Goal: Information Seeking & Learning: Learn about a topic

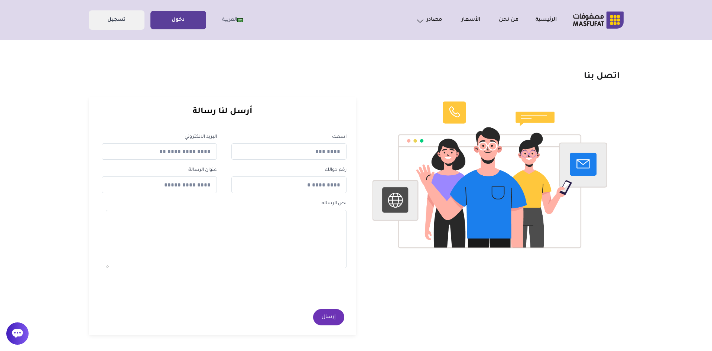
click at [172, 18] on link "دخول" at bounding box center [178, 20] width 55 height 17
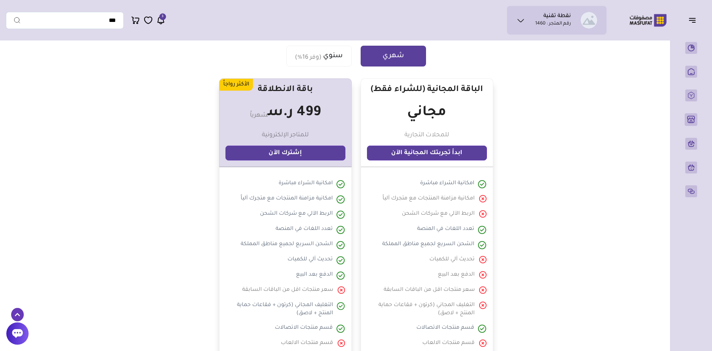
scroll to position [149, 0]
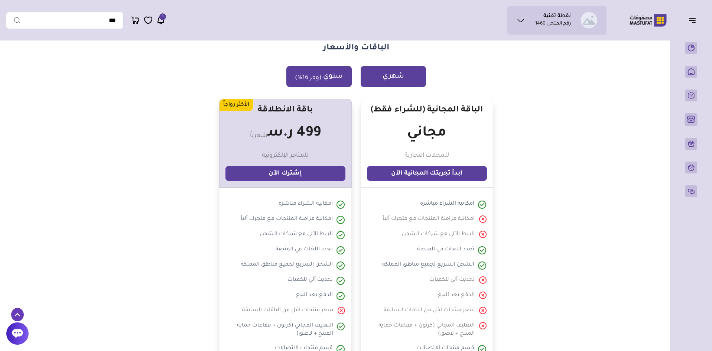
click at [341, 82] on button "سنوي (وفر 16%)" at bounding box center [319, 76] width 65 height 21
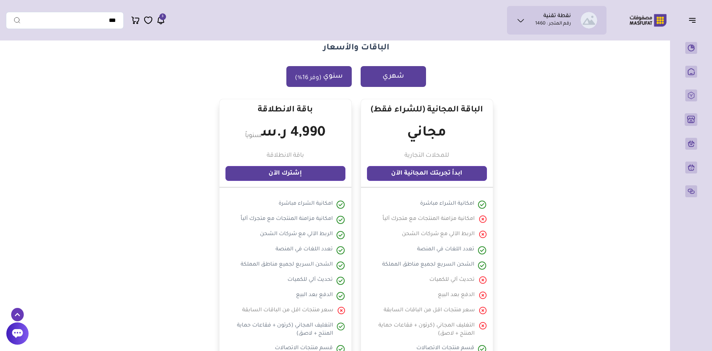
click at [377, 74] on button "شهري" at bounding box center [393, 76] width 65 height 21
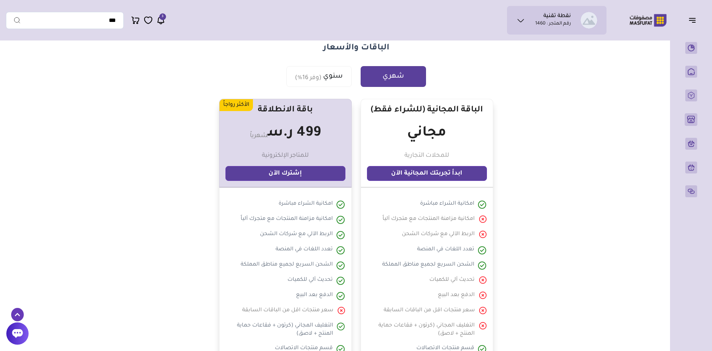
click at [527, 20] on ul "نقطة تقنية رقم المتجر : 1460" at bounding box center [557, 20] width 88 height 17
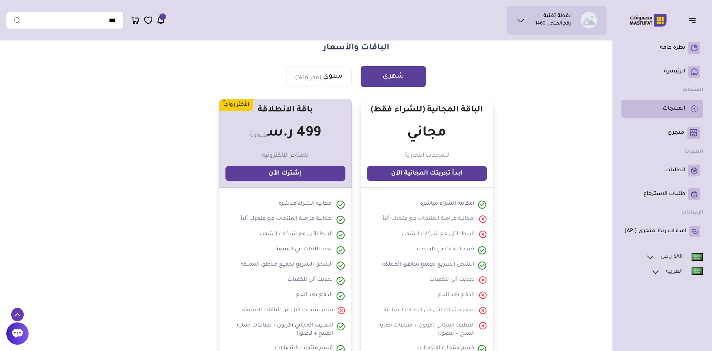
click at [684, 104] on link "المنتجات" at bounding box center [663, 109] width 76 height 12
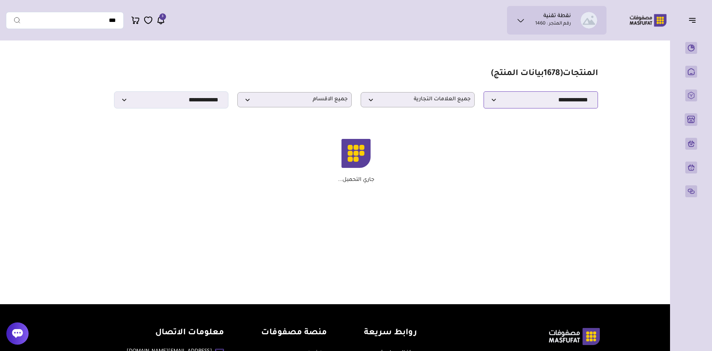
click at [505, 104] on select "**********" at bounding box center [541, 99] width 114 height 17
click at [505, 103] on select "**********" at bounding box center [541, 99] width 114 height 17
click at [428, 100] on span "جميع العلامات التجارية" at bounding box center [418, 99] width 106 height 7
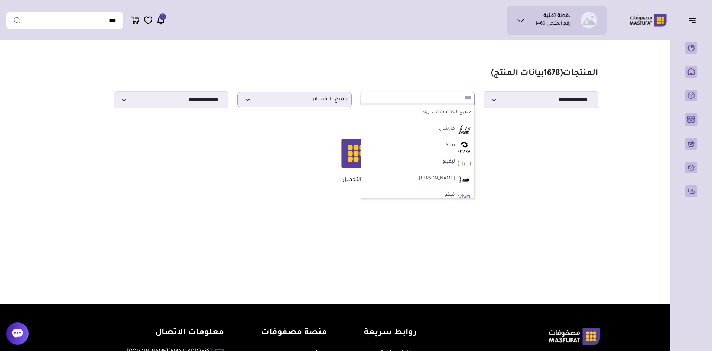
click at [371, 97] on input "text" at bounding box center [418, 98] width 114 height 10
click at [273, 98] on p "جميع الاقسام" at bounding box center [294, 99] width 114 height 15
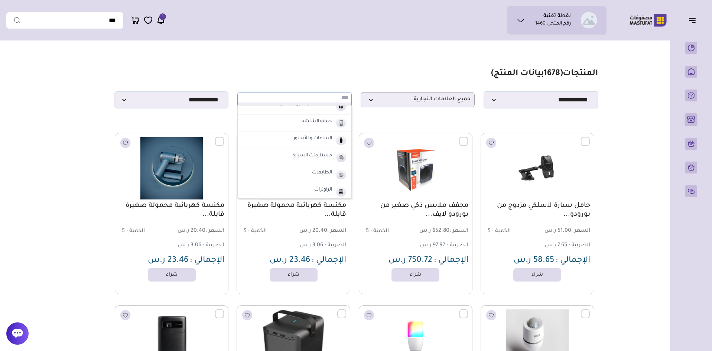
scroll to position [111, 0]
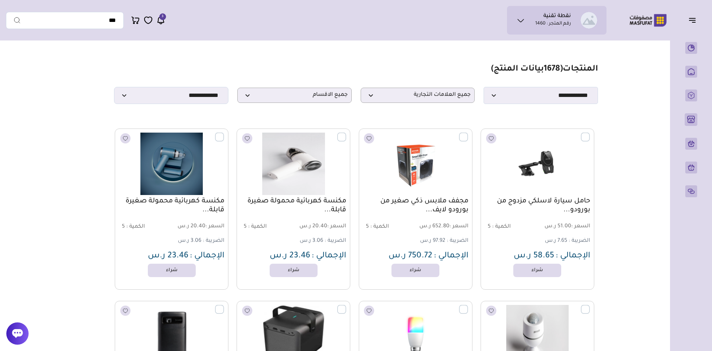
scroll to position [0, 0]
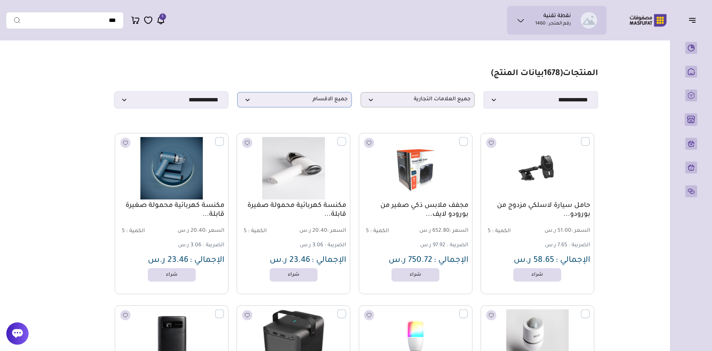
click at [299, 103] on span "جميع الاقسام" at bounding box center [295, 99] width 106 height 7
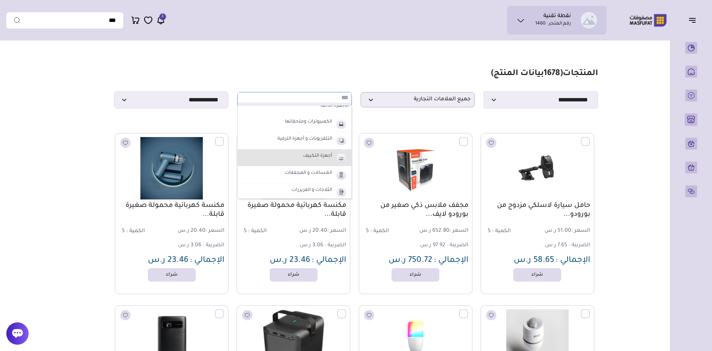
scroll to position [296, 0]
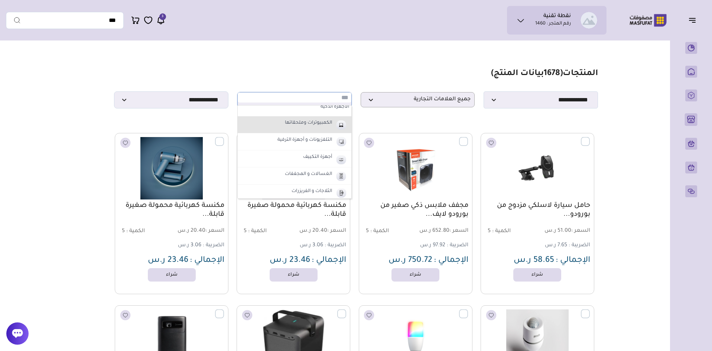
click at [323, 127] on label "الكمبيوترات وملحقاتها" at bounding box center [308, 124] width 49 height 10
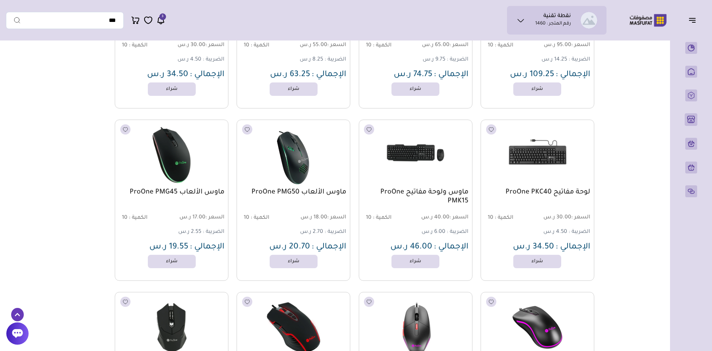
scroll to position [0, 0]
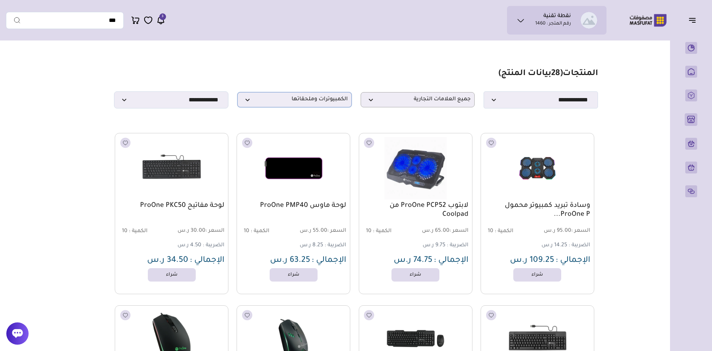
click at [272, 103] on span "الكمبيوترات وملحقاتها" at bounding box center [295, 99] width 106 height 7
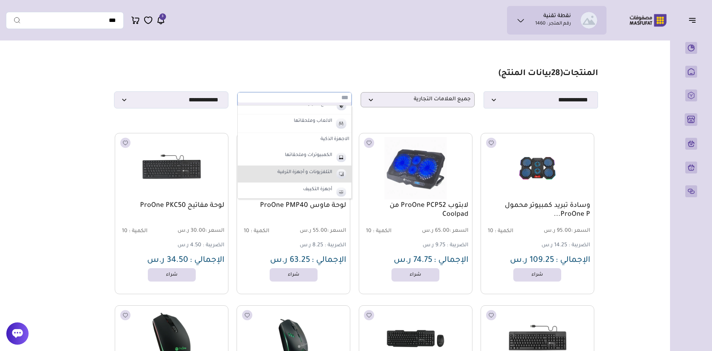
scroll to position [259, 0]
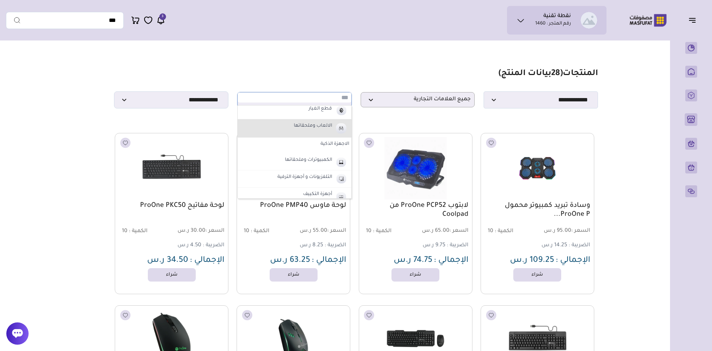
click at [326, 127] on label "الالعاب وملحقاتها" at bounding box center [313, 127] width 41 height 10
select select "**"
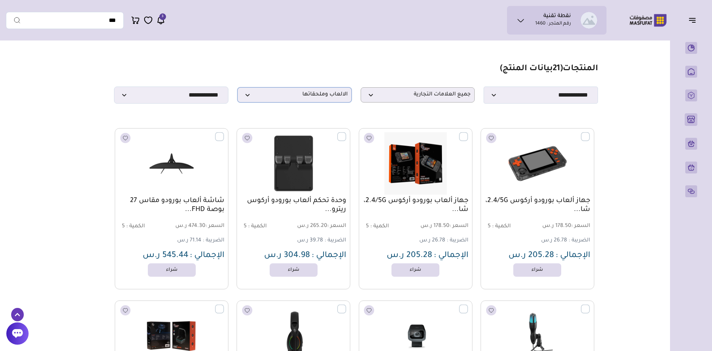
scroll to position [0, 0]
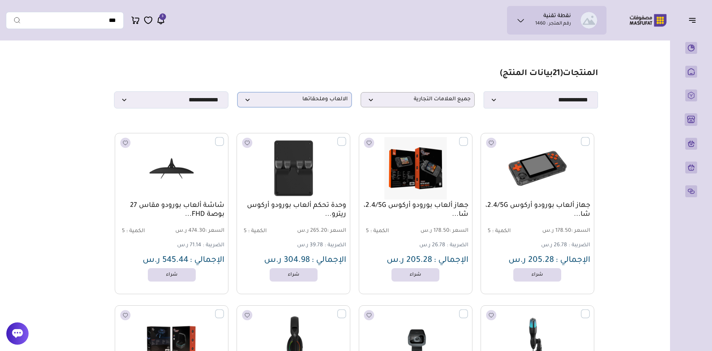
click at [262, 98] on span "الالعاب وملحقاتها" at bounding box center [295, 99] width 106 height 7
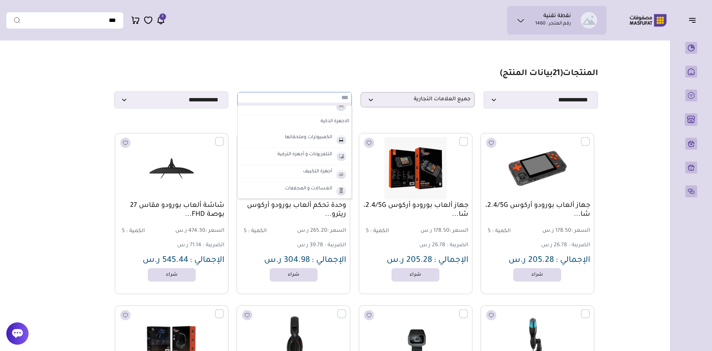
scroll to position [147, 0]
click at [345, 83] on section "**********" at bounding box center [356, 89] width 484 height 40
